Goal: Use online tool/utility: Utilize a website feature to perform a specific function

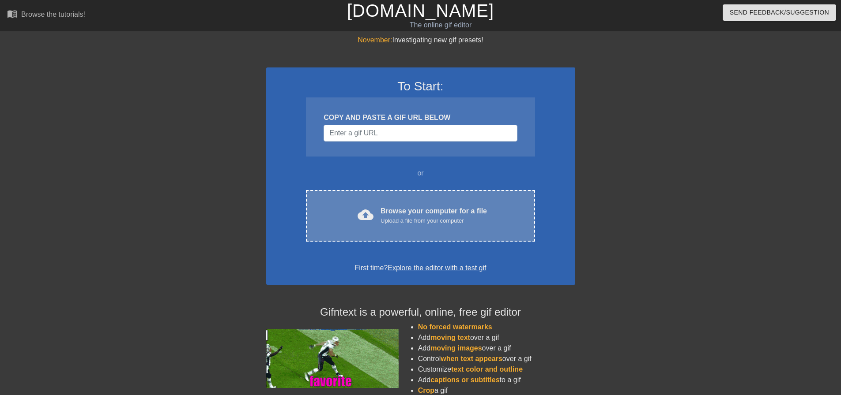
click at [396, 211] on div "Browse your computer for a file Upload a file from your computer" at bounding box center [433, 215] width 106 height 19
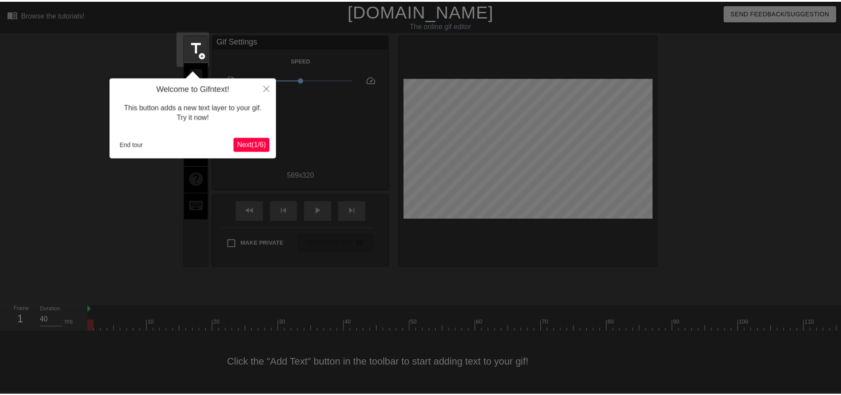
scroll to position [4, 0]
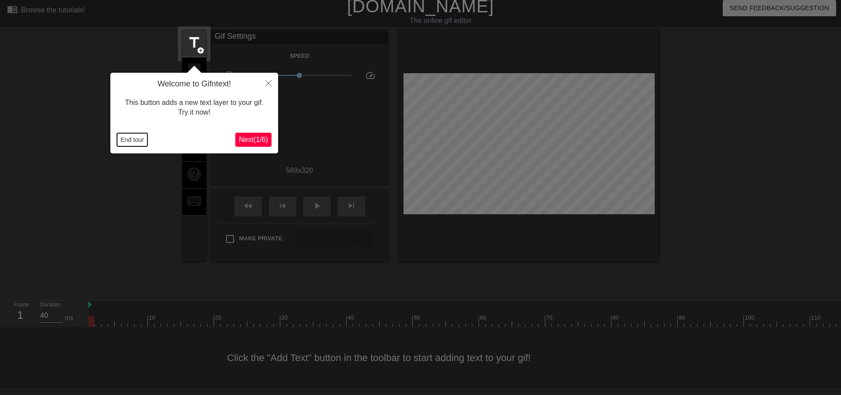
click at [136, 140] on button "End tour" at bounding box center [132, 139] width 30 height 13
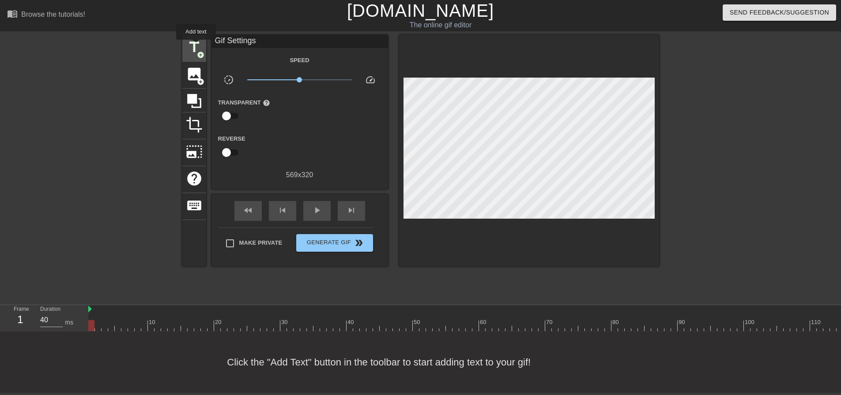
click at [196, 46] on span "title" at bounding box center [194, 47] width 17 height 17
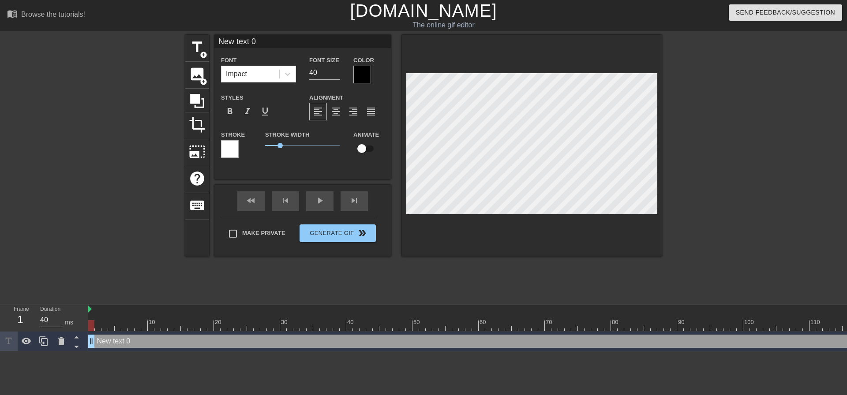
scroll to position [1, 2]
type input "I"
type textarea "I"
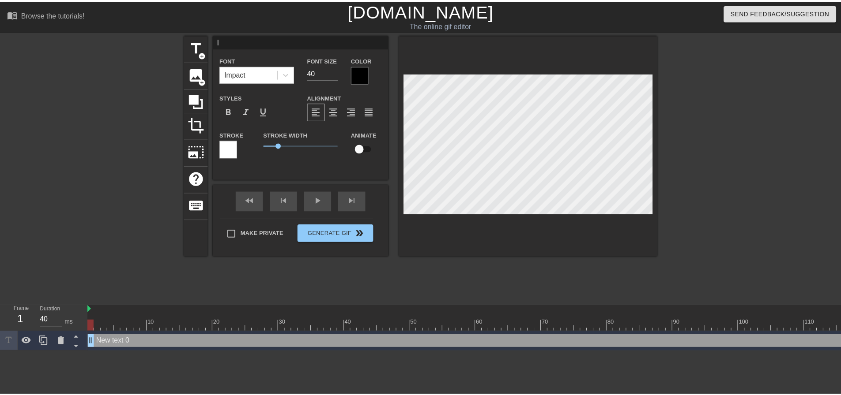
scroll to position [1, 1]
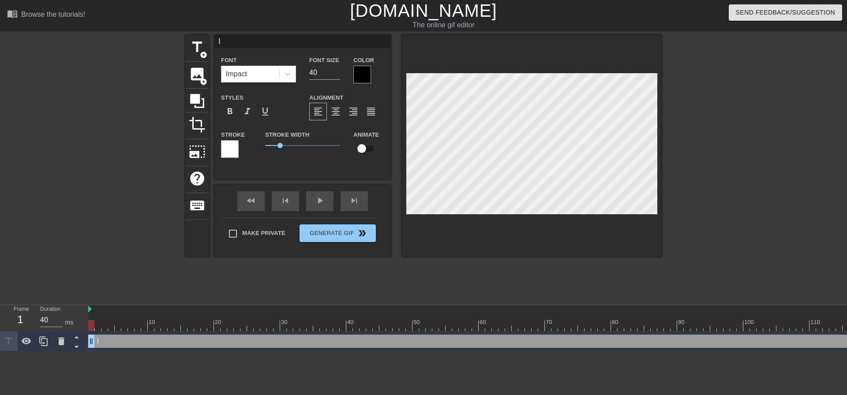
type input "IM"
type textarea "IM"
type input "IMP"
type textarea "IMP"
type input "IMPA"
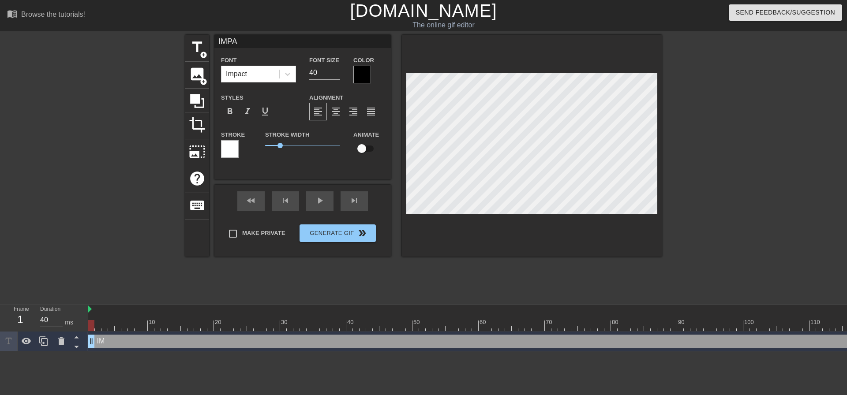
type textarea "IMPA"
type input "IMPAC"
type textarea "IMPAC"
type input "IMPACT"
type textarea "IMPACT"
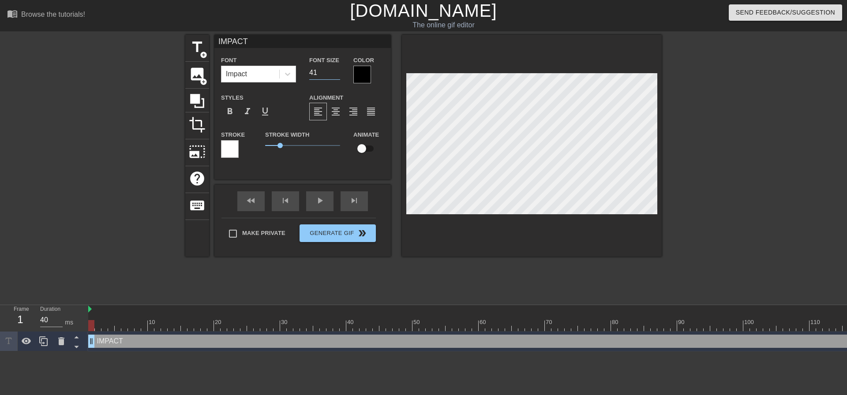
type input "41"
click at [337, 71] on input "41" at bounding box center [324, 73] width 31 height 14
drag, startPoint x: 282, startPoint y: 143, endPoint x: 290, endPoint y: 144, distance: 8.4
click at [290, 144] on span "1.7" at bounding box center [290, 145] width 5 height 5
drag, startPoint x: 290, startPoint y: 145, endPoint x: 312, endPoint y: 145, distance: 22.1
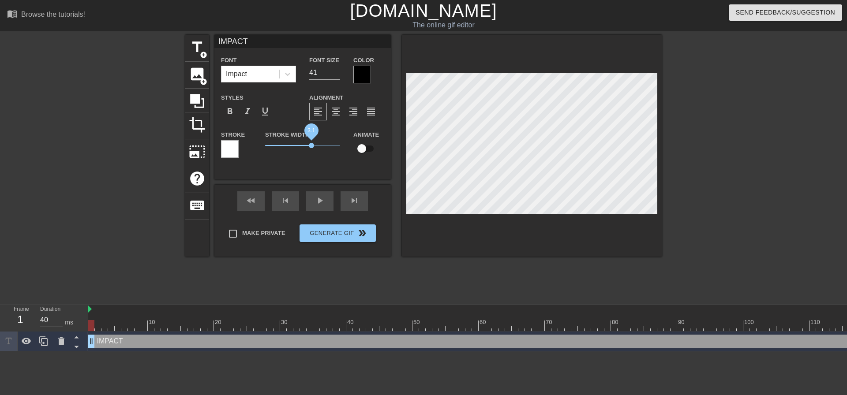
click at [312, 145] on span "3.1" at bounding box center [311, 145] width 5 height 5
drag, startPoint x: 309, startPoint y: 145, endPoint x: 273, endPoint y: 145, distance: 36.2
click at [273, 145] on span "0.55" at bounding box center [273, 145] width 5 height 5
click at [364, 75] on div at bounding box center [362, 75] width 18 height 18
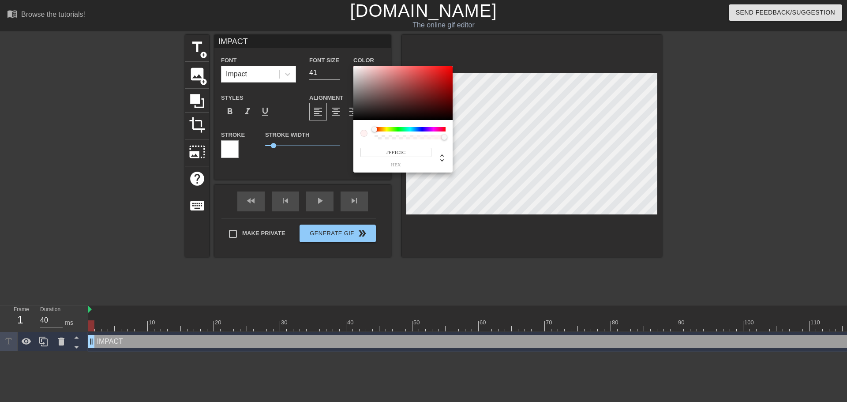
type input "#FFFFFF"
drag, startPoint x: 369, startPoint y: 86, endPoint x: 347, endPoint y: 60, distance: 34.5
click at [347, 60] on div "#FFFFFF hex" at bounding box center [423, 201] width 847 height 402
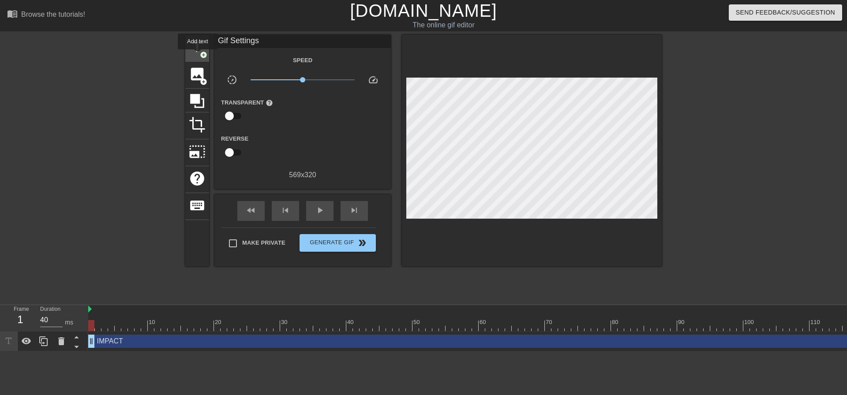
click at [198, 56] on div "title add_circle" at bounding box center [197, 48] width 24 height 27
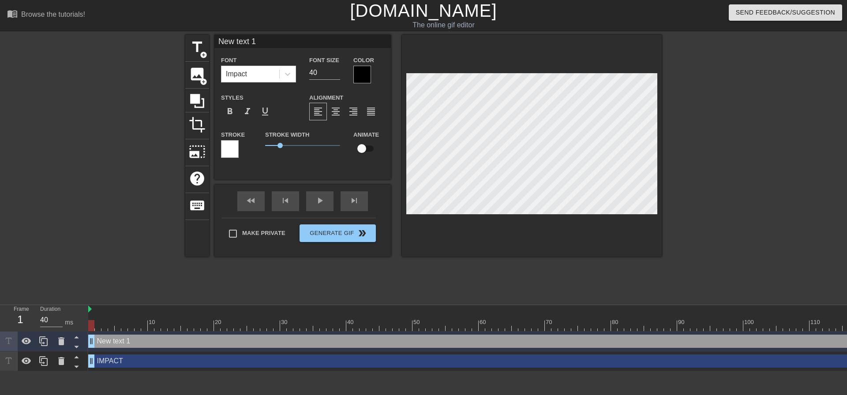
type input "IMPACT"
type input "41"
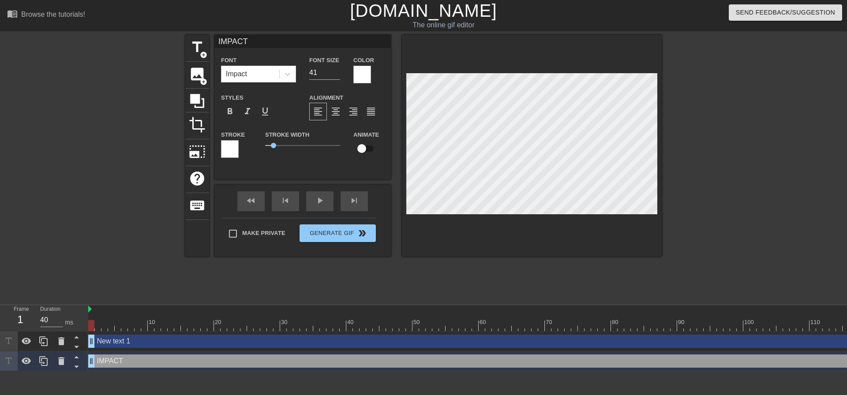
type input "New text 1"
type input "40"
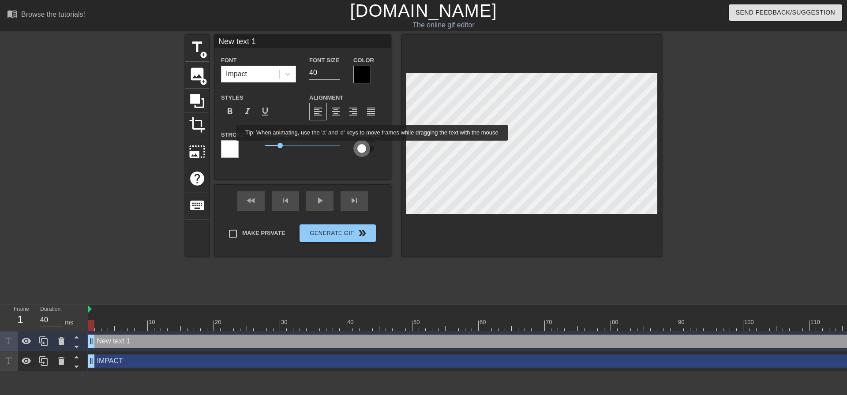
drag, startPoint x: 361, startPoint y: 147, endPoint x: 372, endPoint y: 147, distance: 11.9
click at [372, 147] on input "checkbox" at bounding box center [362, 148] width 50 height 17
checkbox input "true"
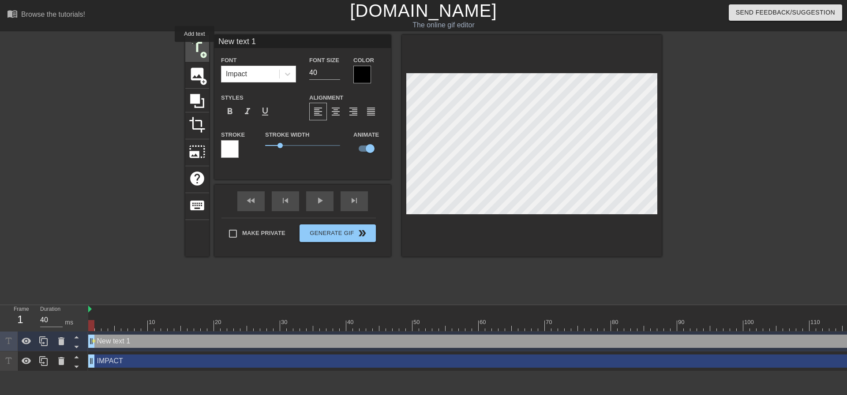
click at [195, 48] on span "title" at bounding box center [197, 47] width 17 height 17
type input "New text 2"
checkbox input "false"
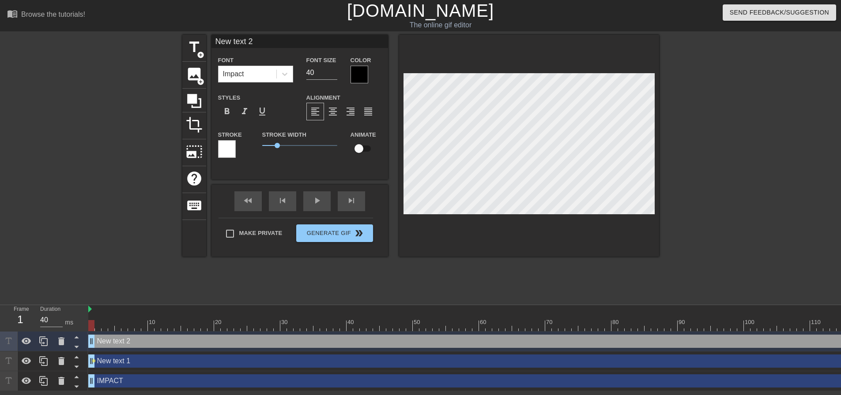
click at [273, 42] on input "New text 2" at bounding box center [299, 41] width 177 height 13
click at [192, 122] on span "crop" at bounding box center [194, 124] width 17 height 17
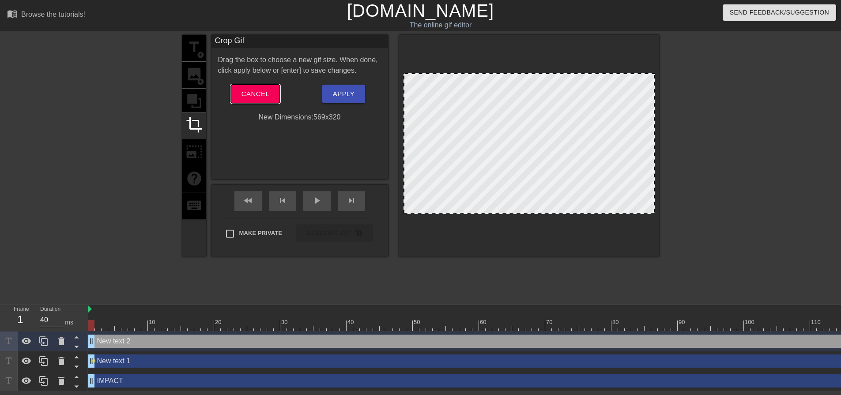
click at [247, 91] on span "Cancel" at bounding box center [255, 93] width 28 height 11
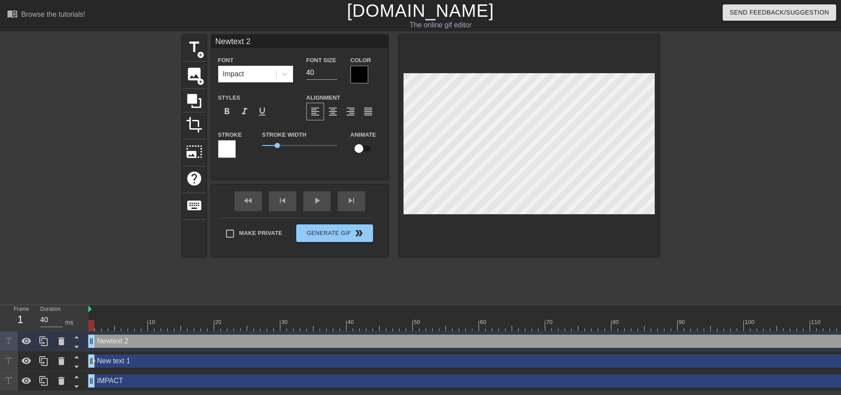
type input "Newext 2"
type textarea "Newext 2"
type input "Newxt 2"
type textarea "Newxt 2"
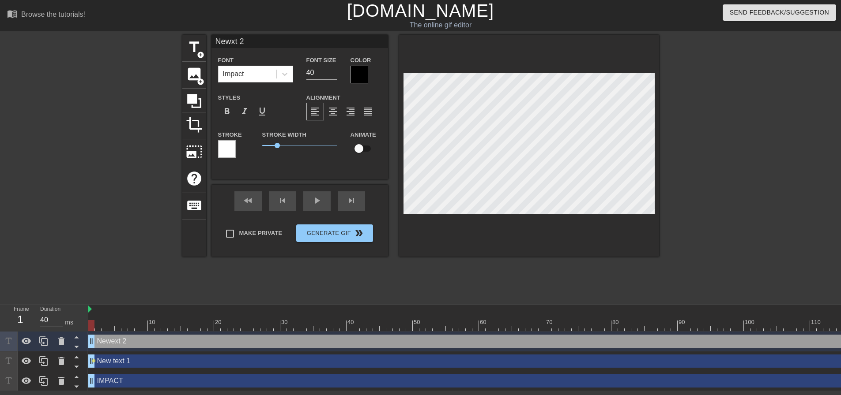
type input "Newt 2"
type textarea "Newt 2"
type input "New 2"
type textarea "New 2"
type input "New2"
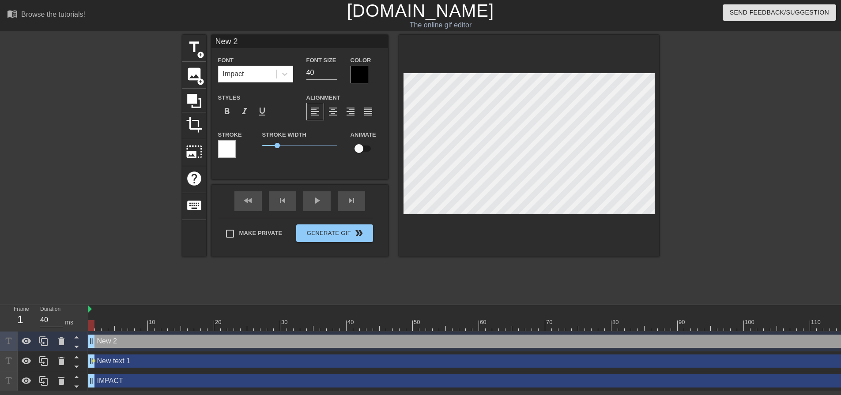
type textarea "New2"
type input "New"
type textarea "New"
type input "Ne"
type textarea "Ne"
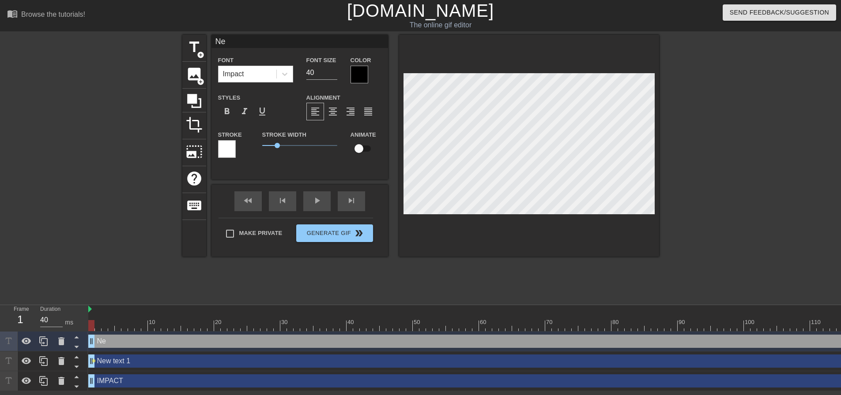
type input "N"
type textarea "N"
type input "New text 1"
checkbox input "true"
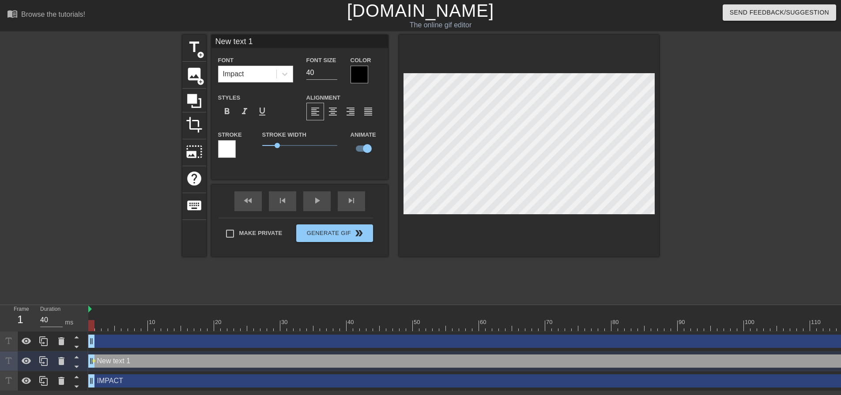
scroll to position [1, 2]
type input "New 1"
type textarea "New 1"
type input "New 1"
type textarea "New 1"
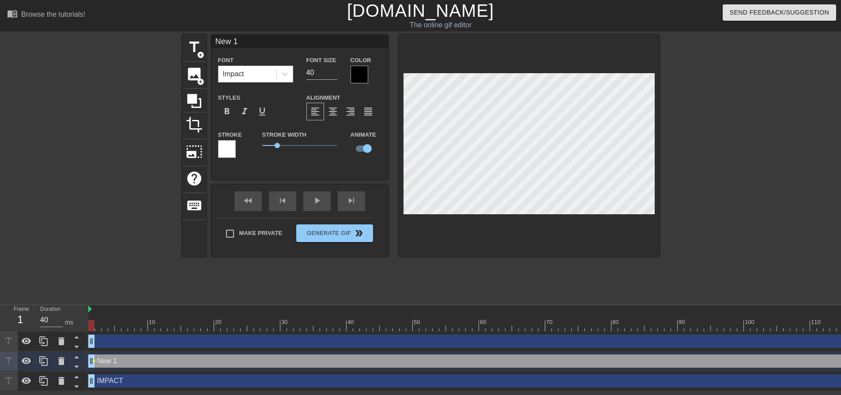
type input "New"
type textarea "New"
type input "New"
type textarea "New"
type input "Ne"
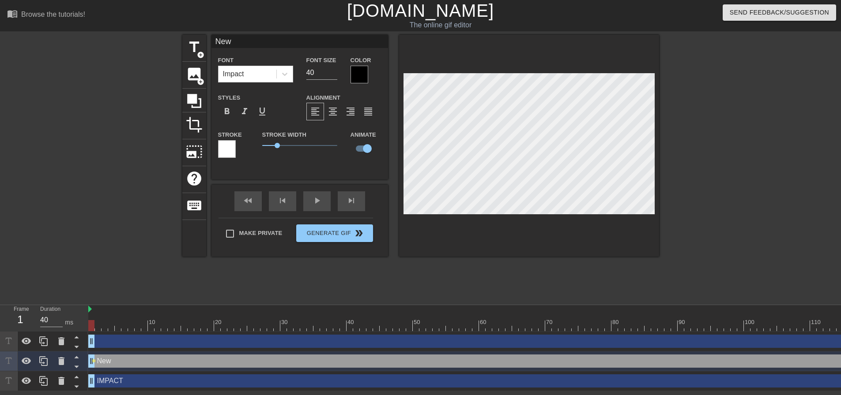
type textarea "Ne"
type input "N"
type textarea "N"
checkbox input "false"
